Goal: Task Accomplishment & Management: Complete application form

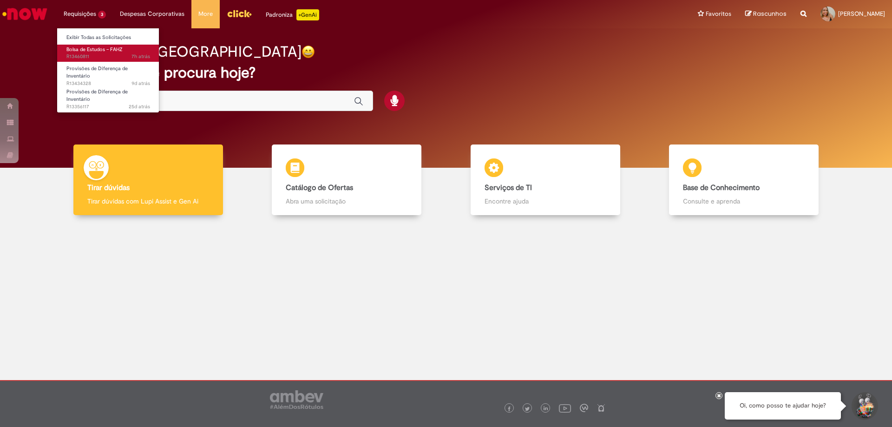
click at [99, 49] on span "Bolsa de Estudos – FAHZ" at bounding box center [94, 49] width 56 height 7
